Goal: Find contact information: Find contact information

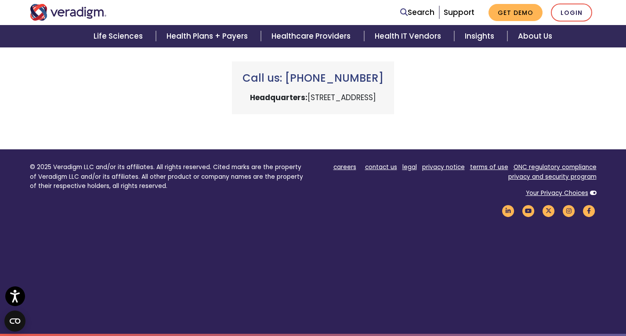
scroll to position [424, 0]
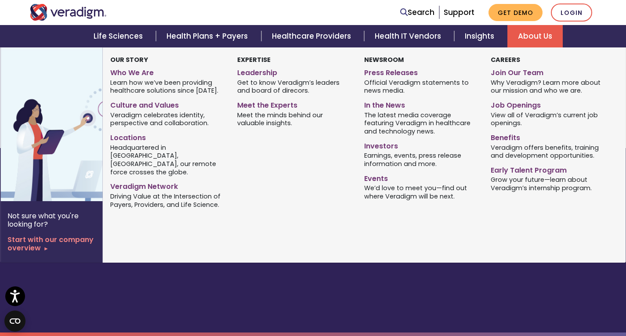
click at [538, 38] on link "About Us" at bounding box center [534, 36] width 55 height 22
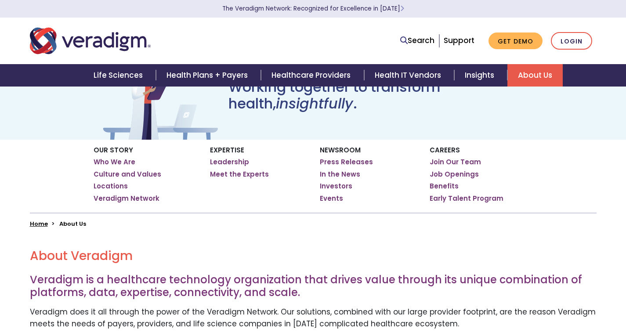
scroll to position [54, 0]
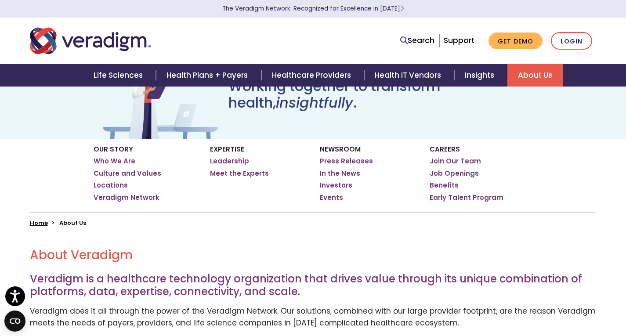
click at [509, 75] on link "About Us" at bounding box center [534, 75] width 55 height 22
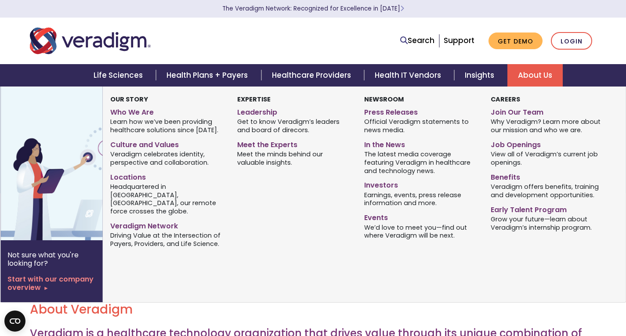
drag, startPoint x: 0, startPoint y: 0, endPoint x: 509, endPoint y: 75, distance: 514.5
click at [509, 75] on link "About Us" at bounding box center [534, 75] width 55 height 22
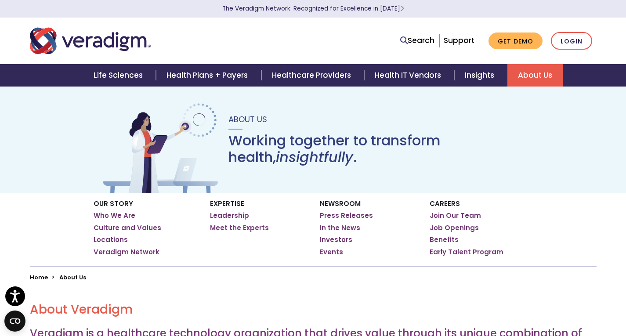
click at [122, 41] on img "Veradigm logo" at bounding box center [90, 40] width 121 height 29
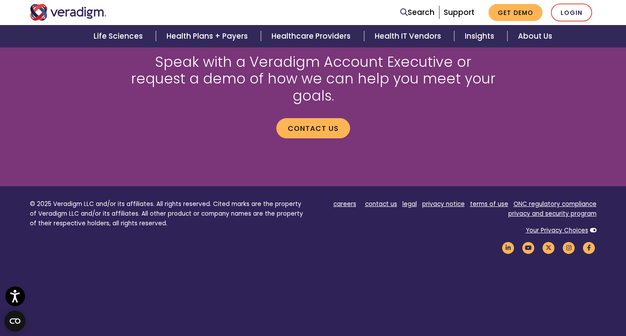
scroll to position [1233, 0]
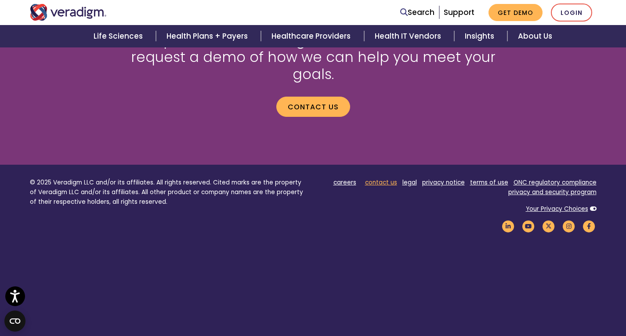
click at [389, 178] on link "contact us" at bounding box center [381, 182] width 32 height 8
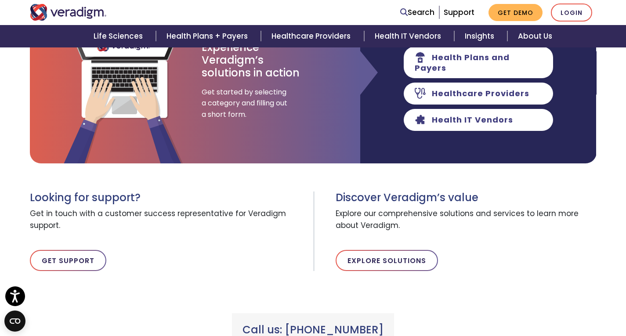
scroll to position [173, 0]
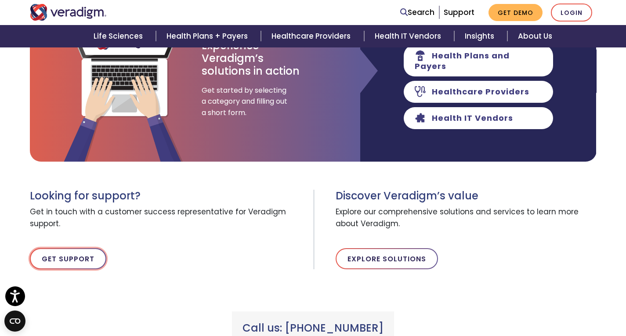
click at [62, 257] on link "Get Support" at bounding box center [68, 258] width 76 height 21
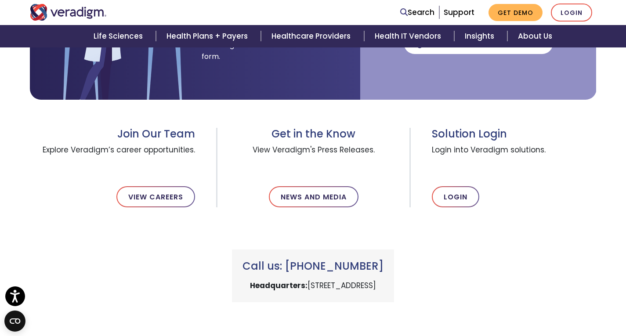
scroll to position [247, 0]
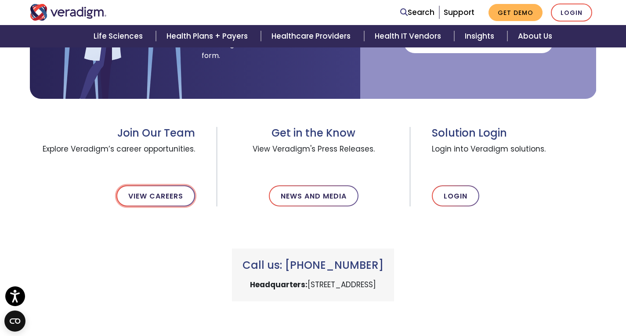
click at [162, 192] on link "View Careers" at bounding box center [155, 195] width 79 height 21
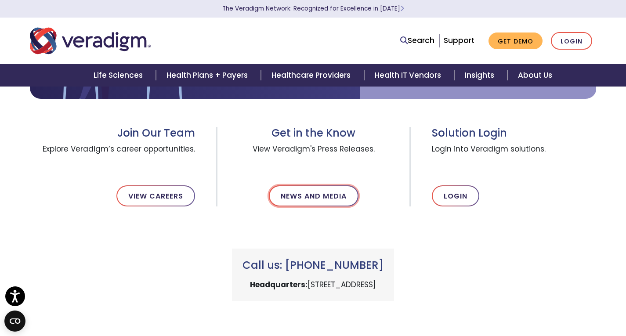
click at [298, 190] on link "News and Media" at bounding box center [314, 195] width 90 height 21
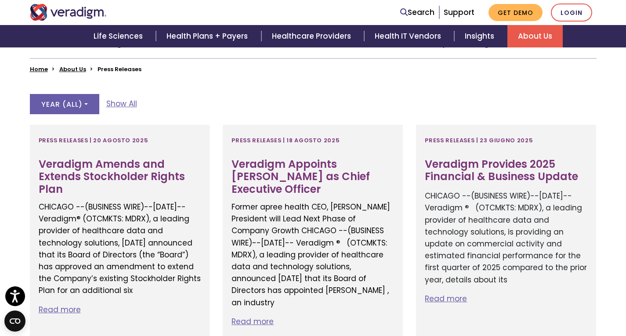
scroll to position [224, 0]
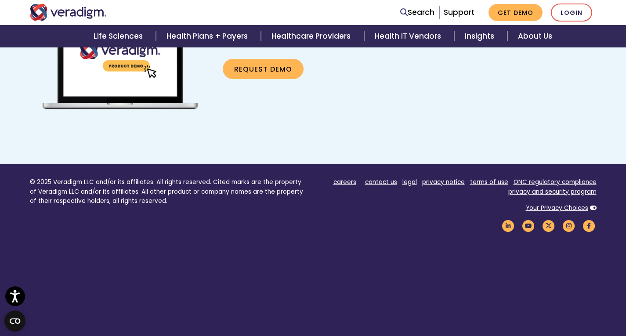
scroll to position [636, 0]
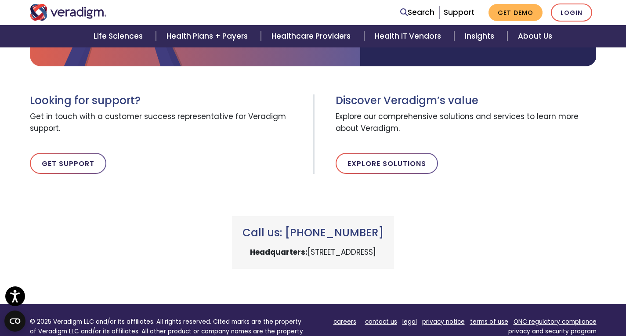
scroll to position [268, 0]
